Goal: Task Accomplishment & Management: Manage account settings

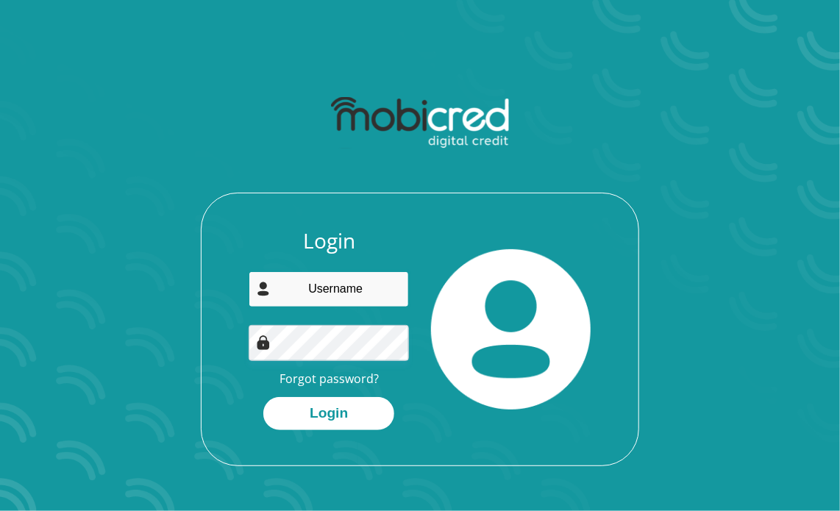
click at [330, 282] on input "email" at bounding box center [329, 289] width 160 height 36
type input "nompilondl@gmail.com"
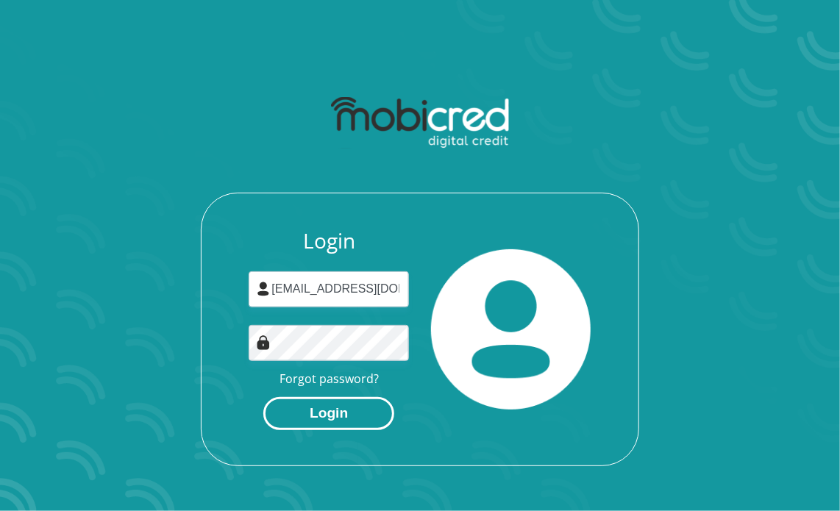
click at [327, 411] on button "Login" at bounding box center [328, 413] width 131 height 33
